Goal: Task Accomplishment & Management: Use online tool/utility

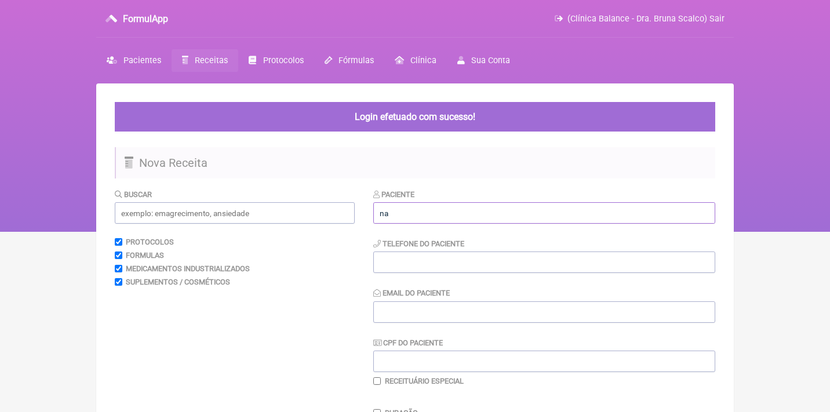
type input "n"
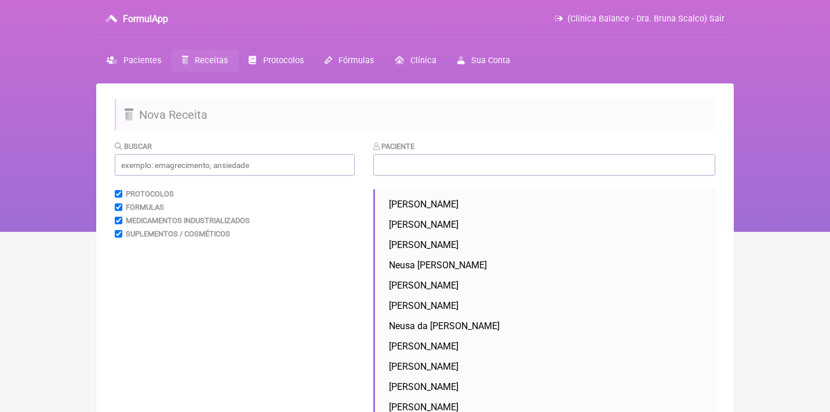
click at [210, 59] on span "Receitas" at bounding box center [211, 61] width 33 height 10
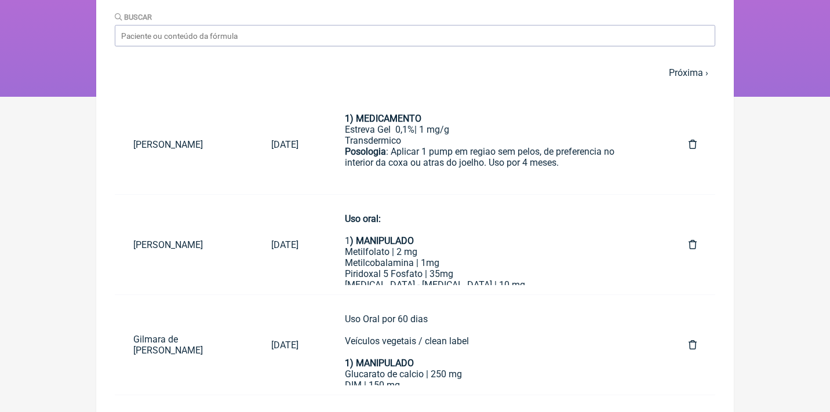
scroll to position [136, 0]
click at [209, 21] on div "Buscar" at bounding box center [415, 27] width 600 height 35
click at [221, 43] on input "Buscar" at bounding box center [415, 34] width 600 height 21
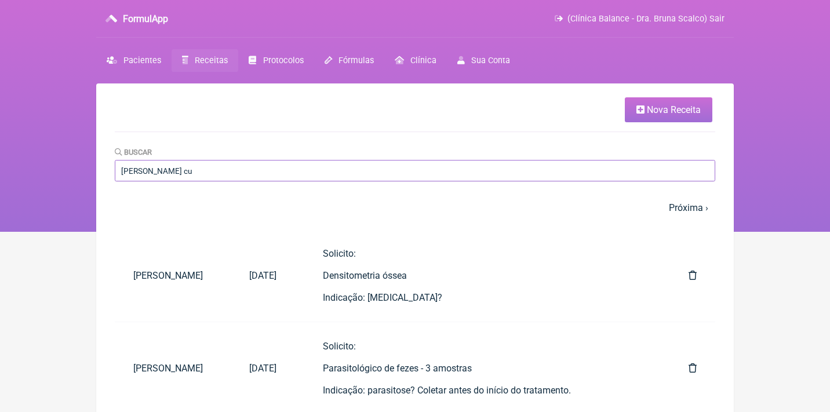
scroll to position [0, 0]
type input "[PERSON_NAME] cu"
click at [675, 203] on link "Próxima ›" at bounding box center [688, 207] width 39 height 11
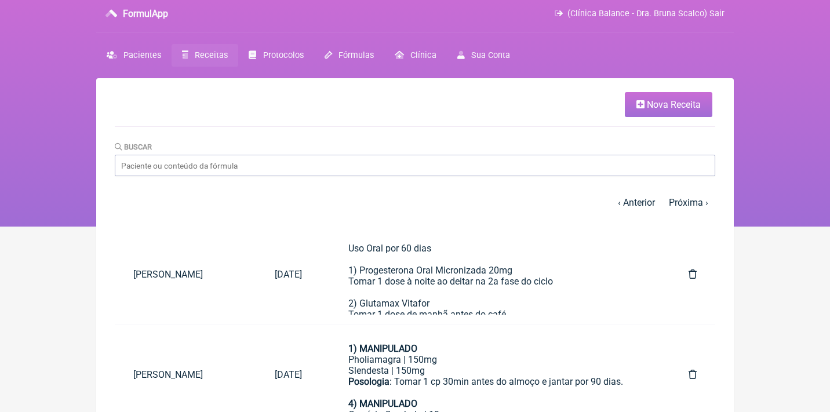
scroll to position [111, 0]
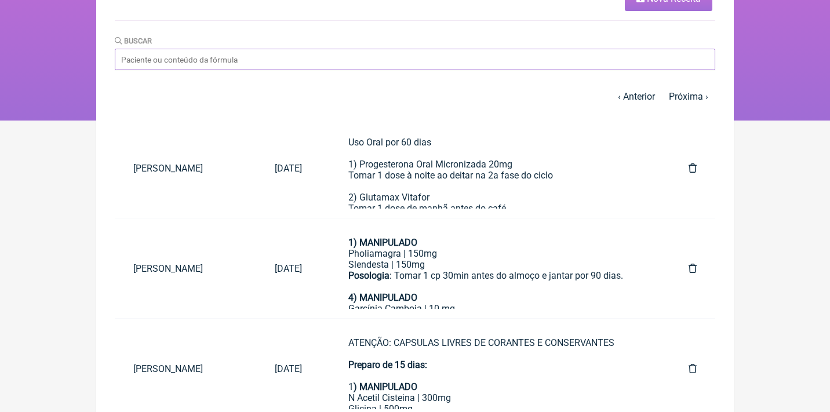
click at [190, 58] on input "Buscar" at bounding box center [415, 59] width 600 height 21
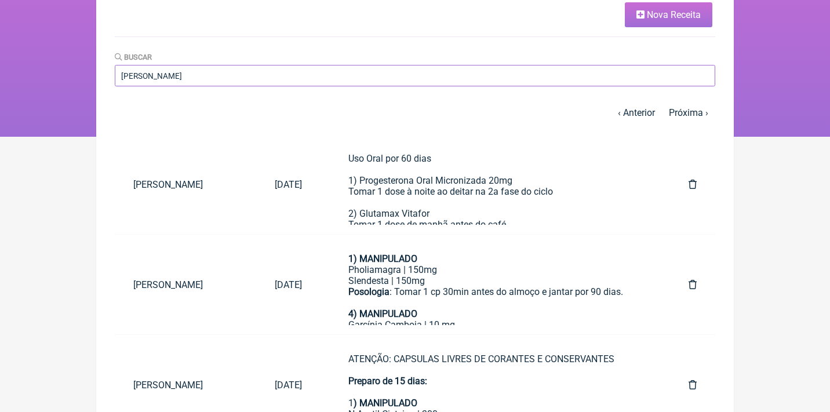
scroll to position [93, 0]
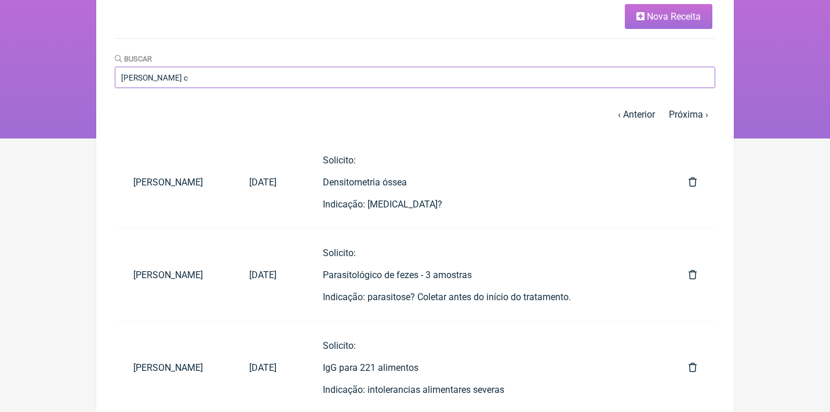
type input "[PERSON_NAME]"
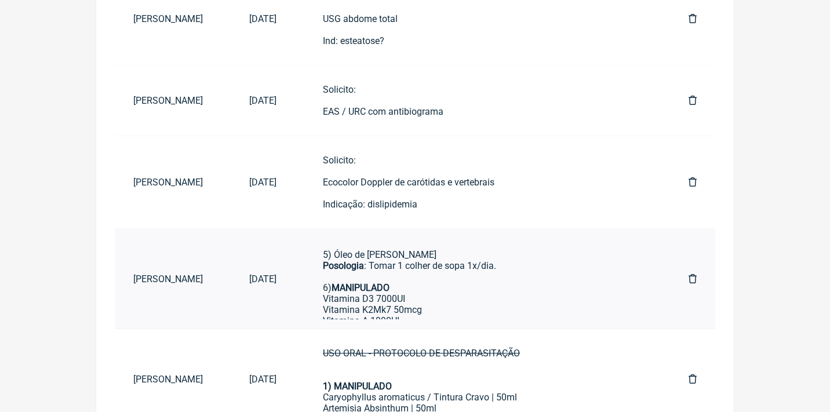
scroll to position [326, 0]
